Goal: Task Accomplishment & Management: Manage account settings

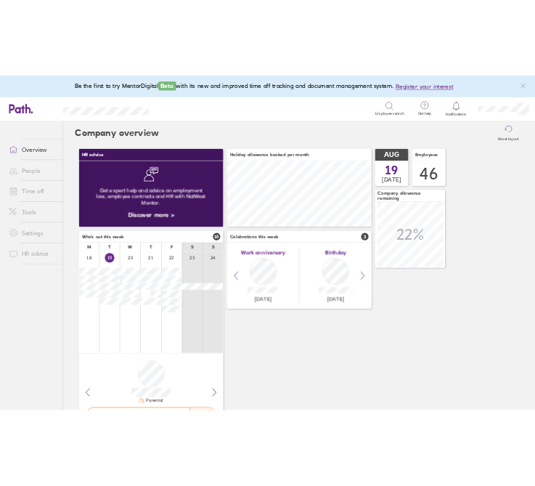
scroll to position [129, 283]
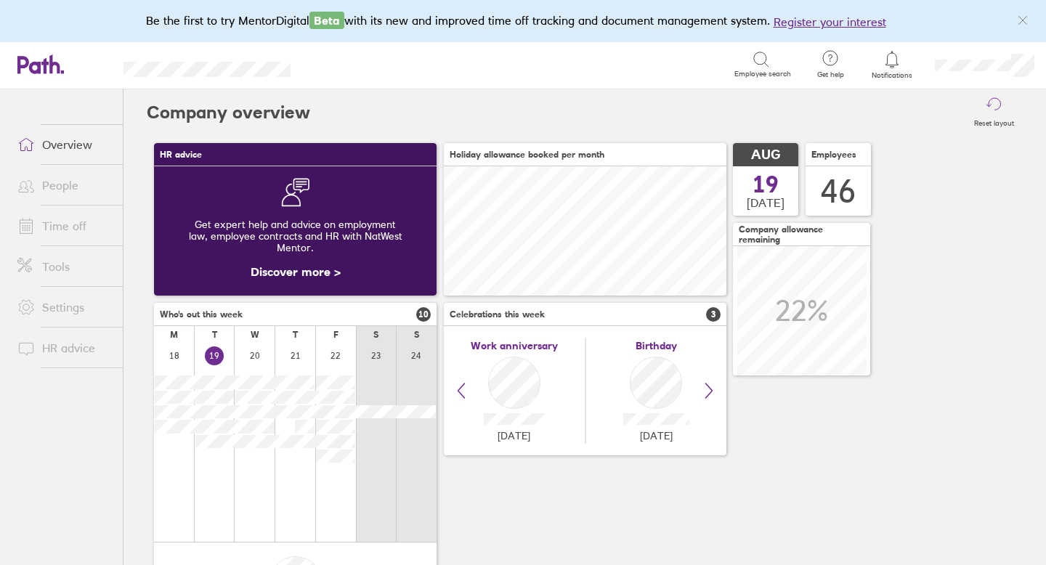
click at [76, 183] on link "People" at bounding box center [64, 185] width 117 height 29
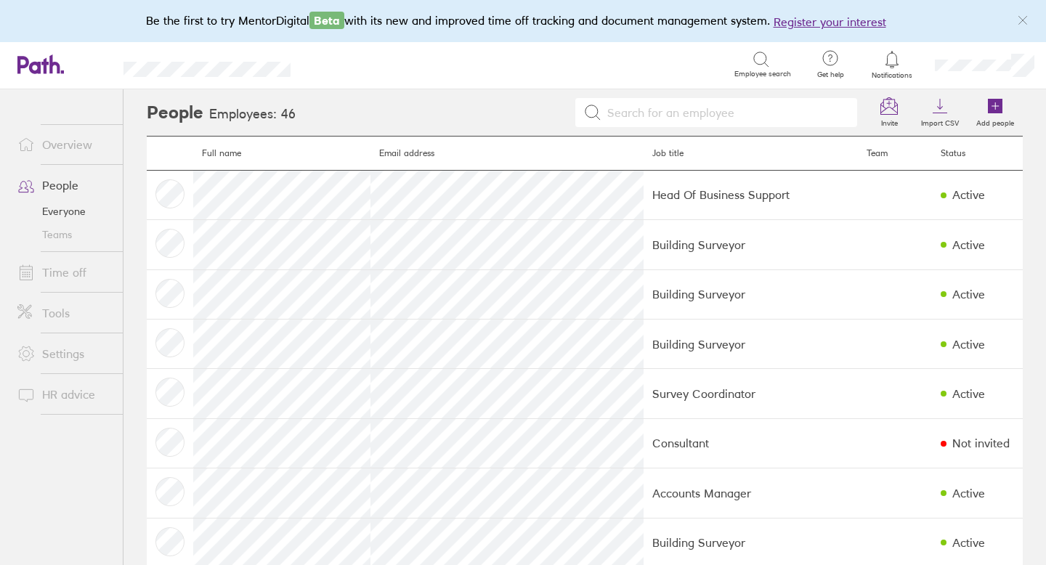
click at [76, 271] on link "Time off" at bounding box center [64, 272] width 117 height 29
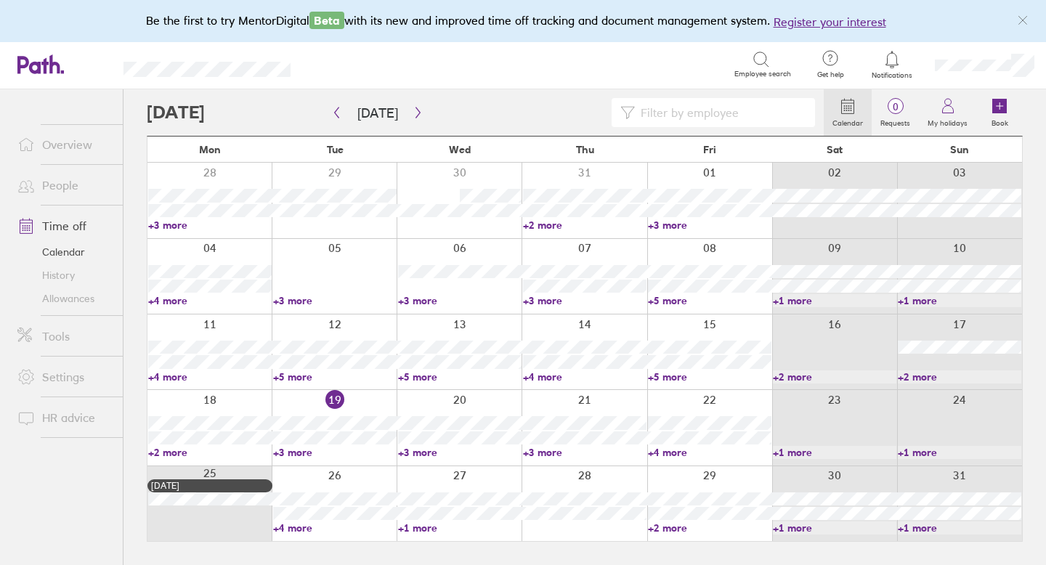
click at [653, 115] on input at bounding box center [720, 113] width 171 height 28
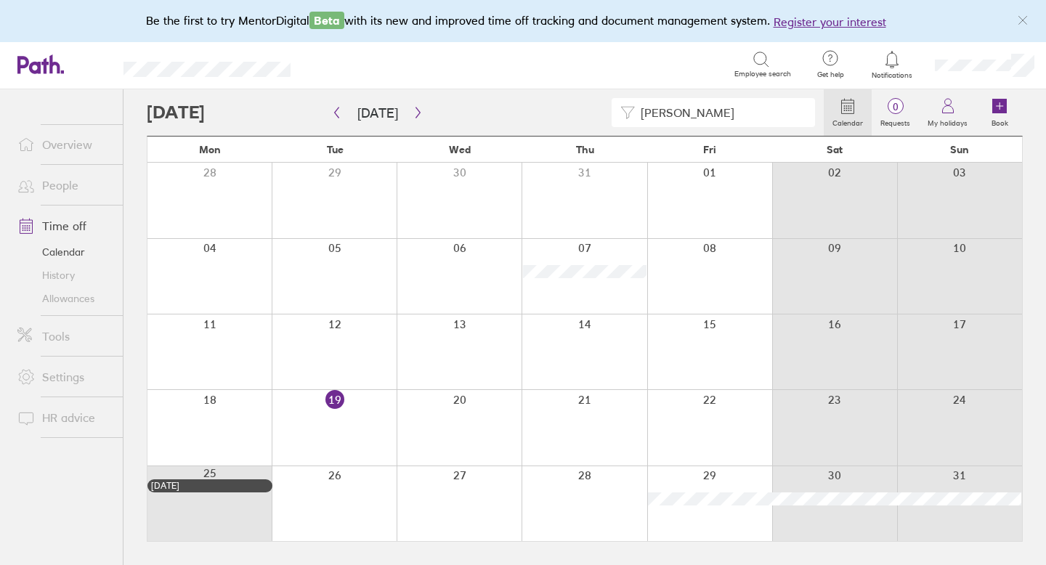
type input "[PERSON_NAME]"
click at [647, 271] on div at bounding box center [709, 276] width 125 height 75
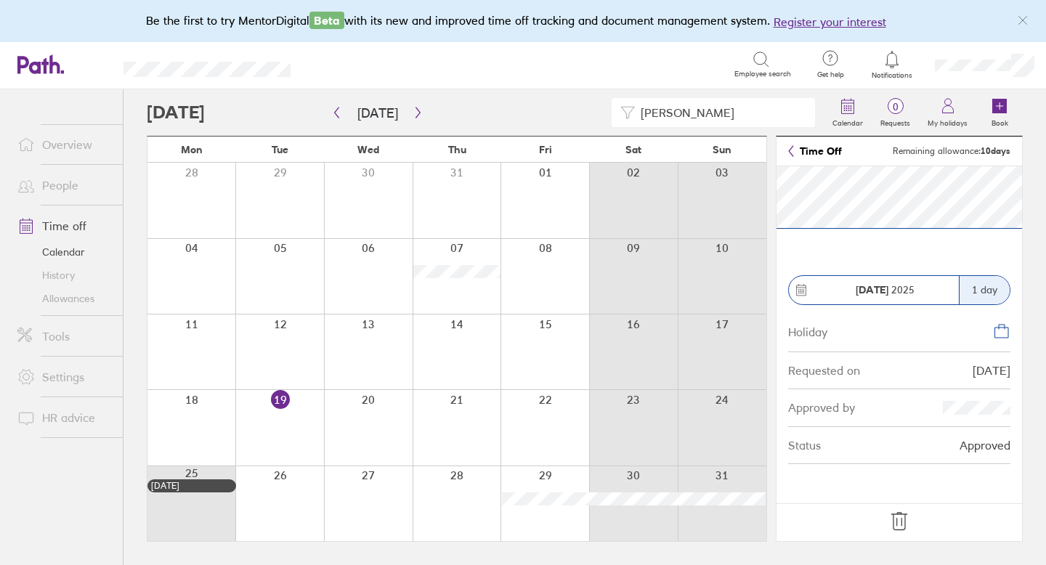
click at [902, 522] on icon at bounding box center [899, 521] width 23 height 23
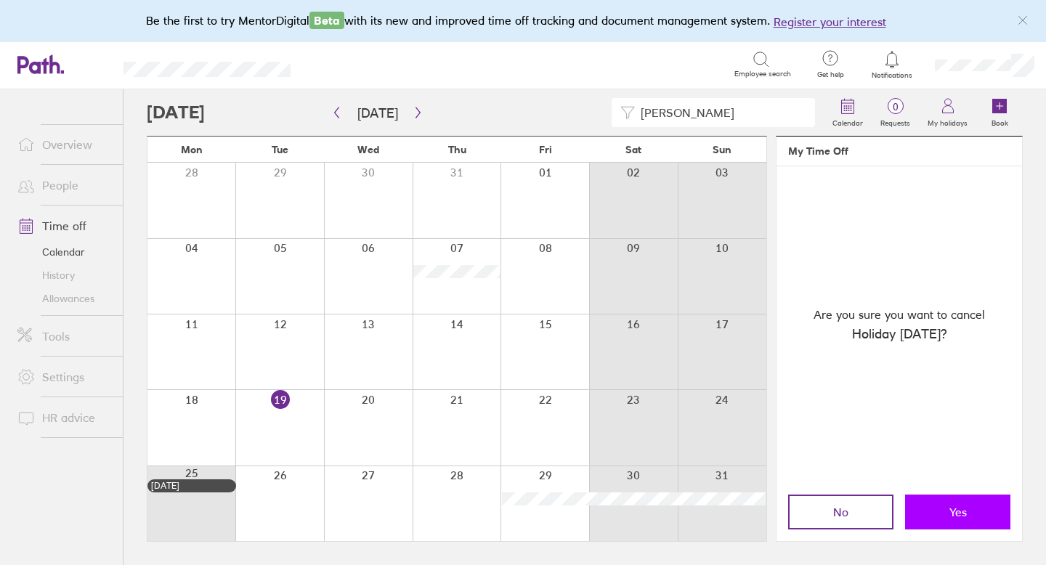
click at [940, 503] on button "Yes" at bounding box center [957, 512] width 105 height 35
